Goal: Task Accomplishment & Management: Manage account settings

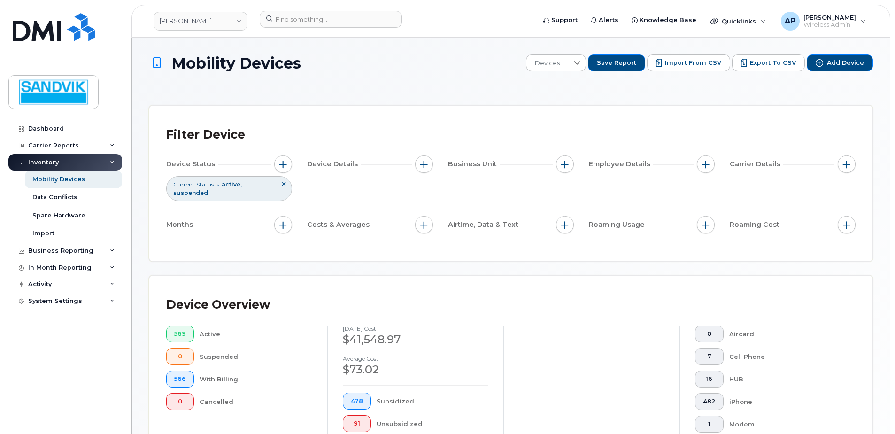
scroll to position [271, 0]
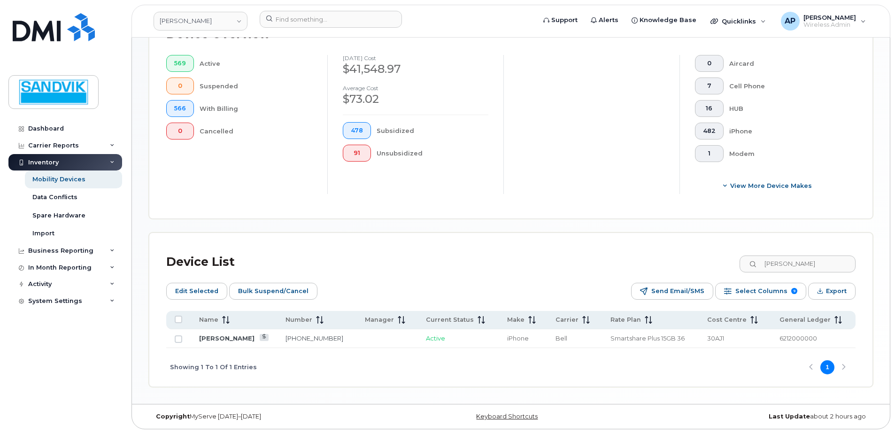
click at [721, 260] on div "Device List [PERSON_NAME]" at bounding box center [511, 262] width 690 height 24
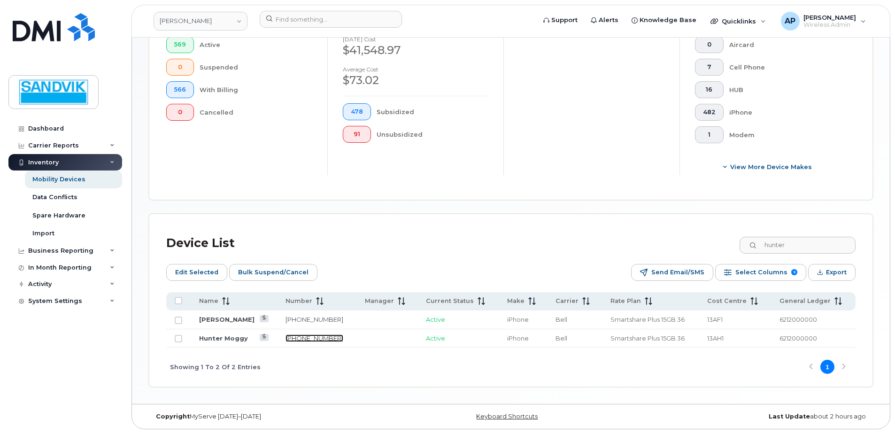
click at [299, 337] on link "705-920-1467" at bounding box center [315, 338] width 58 height 8
click at [801, 238] on input "hunter" at bounding box center [797, 245] width 117 height 17
drag, startPoint x: 801, startPoint y: 240, endPoint x: 518, endPoint y: 224, distance: 284.2
click at [518, 224] on div "Device List hunter Edit Selected Bulk Suspend/Cancel Send Email/SMS Select Colu…" at bounding box center [510, 300] width 723 height 172
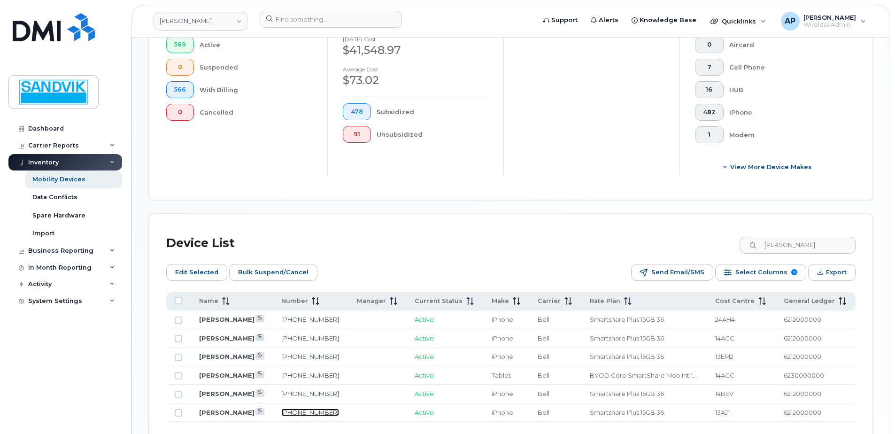
click at [310, 414] on link "819-651-1710" at bounding box center [310, 413] width 58 height 8
click at [797, 248] on input "david" at bounding box center [797, 245] width 117 height 17
drag, startPoint x: 798, startPoint y: 247, endPoint x: 724, endPoint y: 247, distance: 73.7
click at [724, 247] on div "Device List david" at bounding box center [511, 243] width 690 height 24
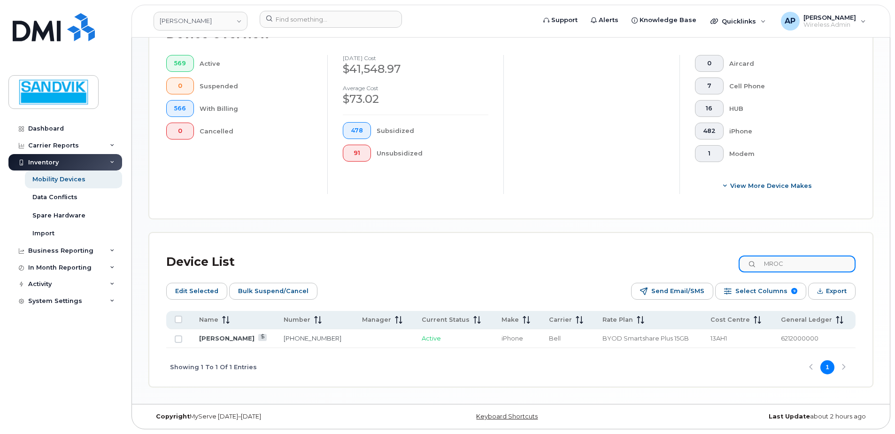
scroll to position [271, 0]
type input "MROCH"
click at [291, 337] on link "705-929-5091" at bounding box center [313, 338] width 58 height 8
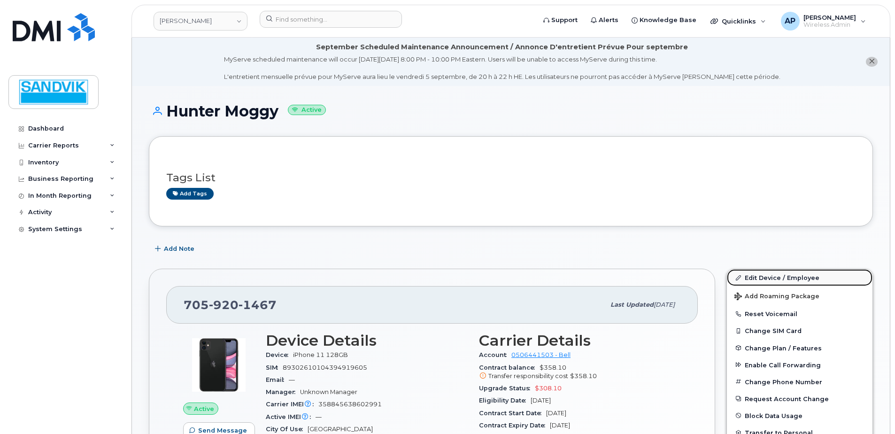
drag, startPoint x: 759, startPoint y: 276, endPoint x: 736, endPoint y: 279, distance: 22.7
click at [759, 276] on link "Edit Device / Employee" at bounding box center [800, 277] width 146 height 17
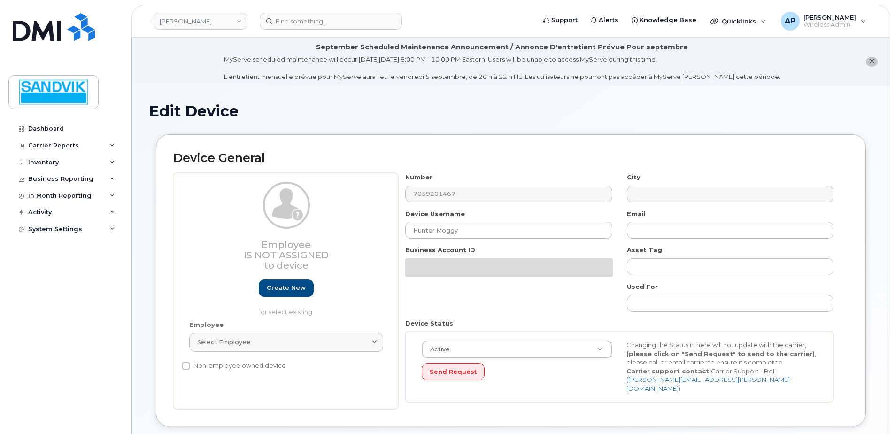
select select "582100"
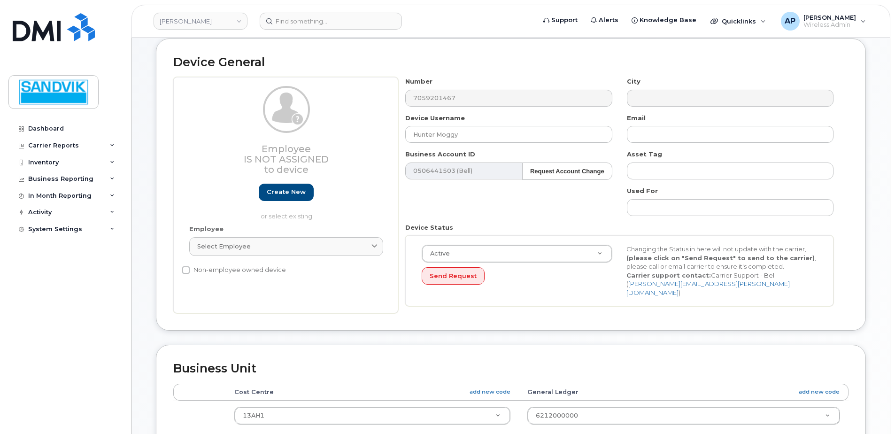
scroll to position [141, 0]
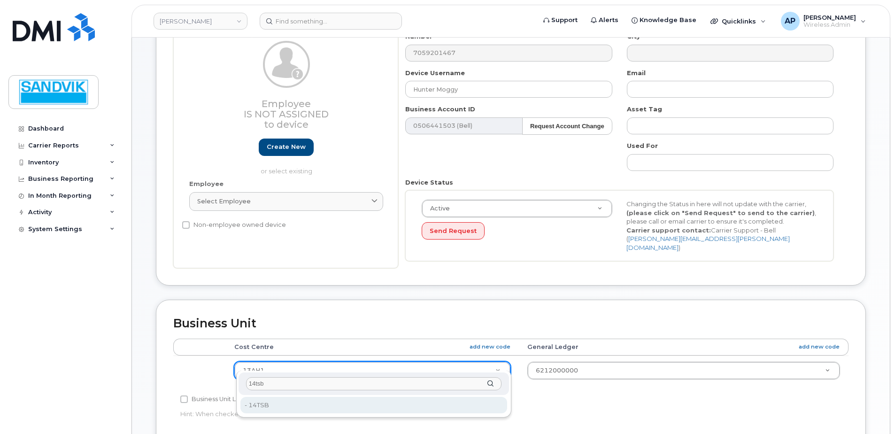
type input "14tsb"
type input "5662062"
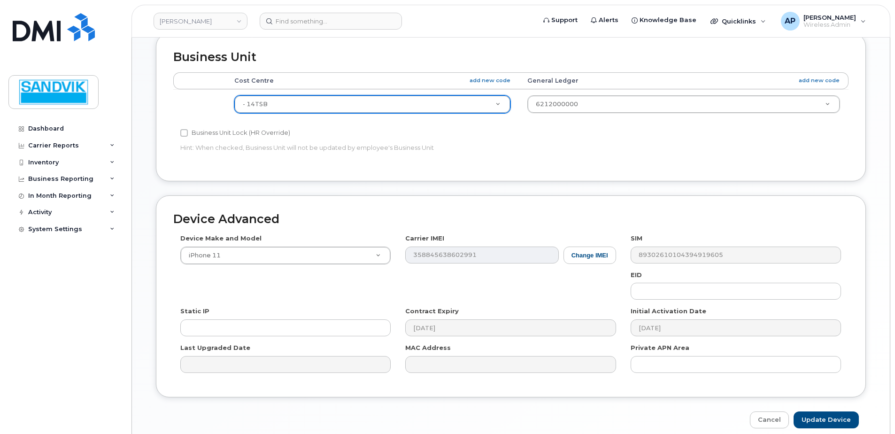
scroll to position [440, 0]
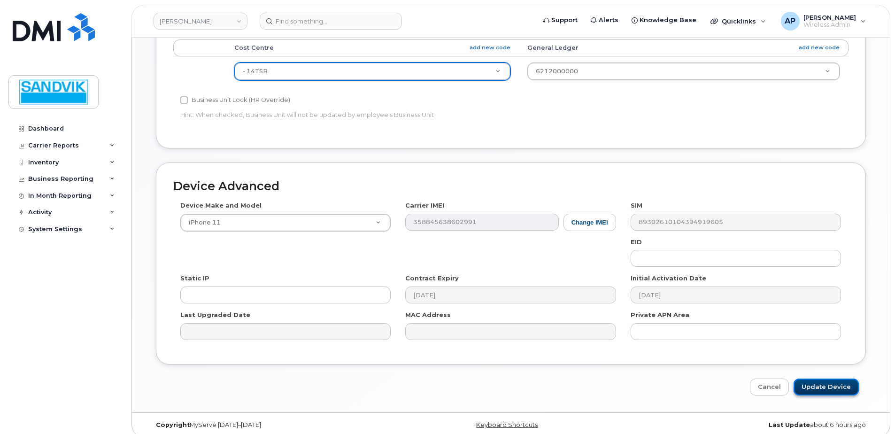
click at [827, 379] on input "Update Device" at bounding box center [826, 387] width 65 height 17
type input "Saving..."
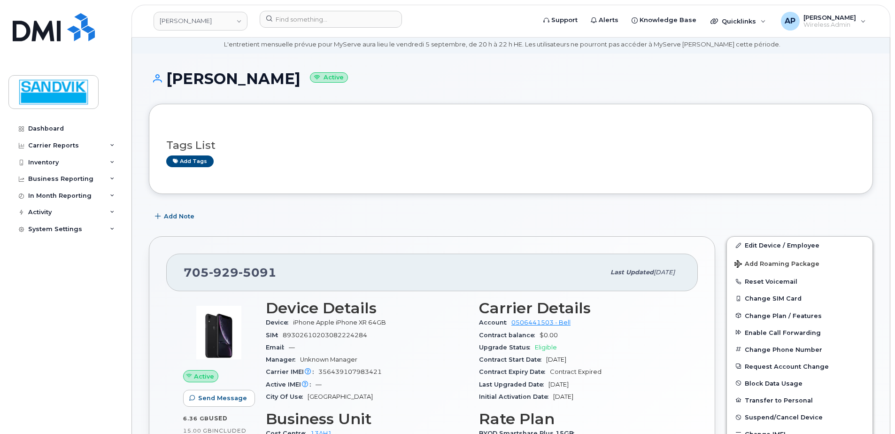
scroll to position [47, 0]
